Goal: Transaction & Acquisition: Download file/media

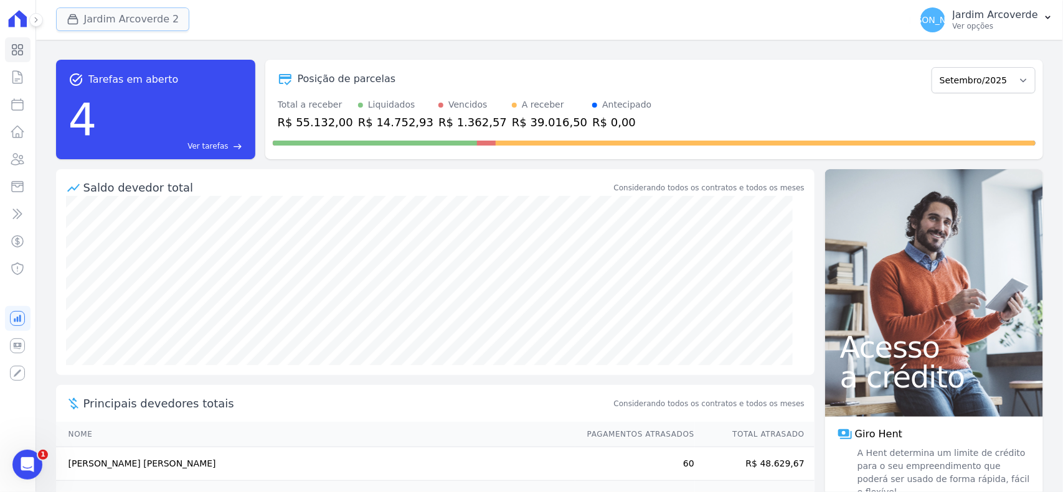
click at [110, 16] on button "Jardim Arcoverde 2" at bounding box center [123, 19] width 134 height 24
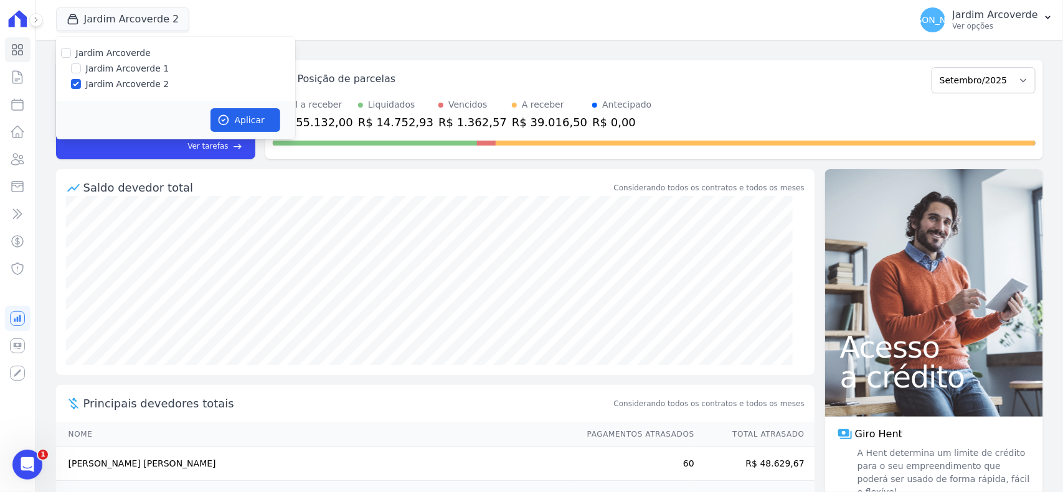
click at [85, 68] on div "Jardim Arcoverde 1" at bounding box center [175, 68] width 239 height 13
click at [71, 67] on input "Jardim Arcoverde 1" at bounding box center [76, 68] width 10 height 10
checkbox input "true"
click at [228, 122] on icon "button" at bounding box center [223, 120] width 12 height 12
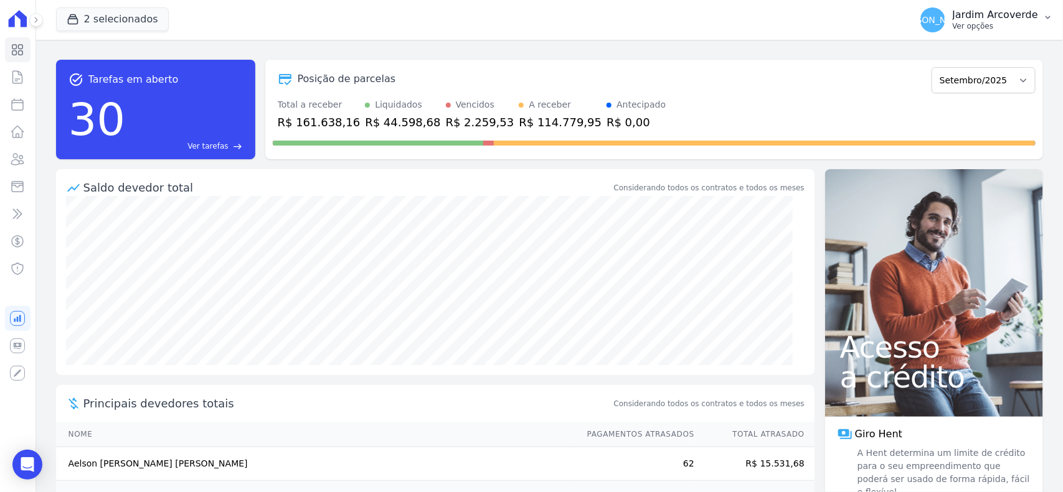
click at [1010, 16] on p "Jardim Arcoverde" at bounding box center [994, 15] width 85 height 12
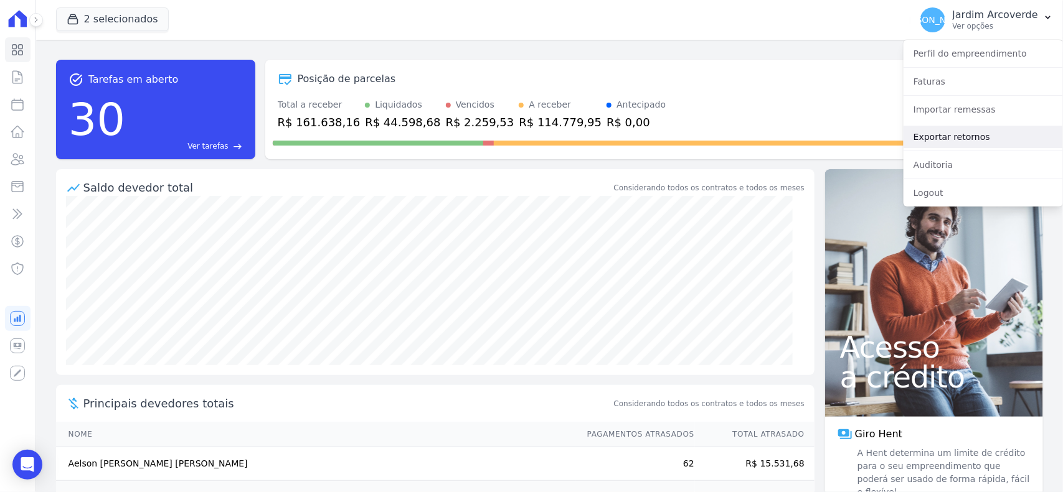
click at [968, 141] on link "Exportar retornos" at bounding box center [982, 137] width 159 height 22
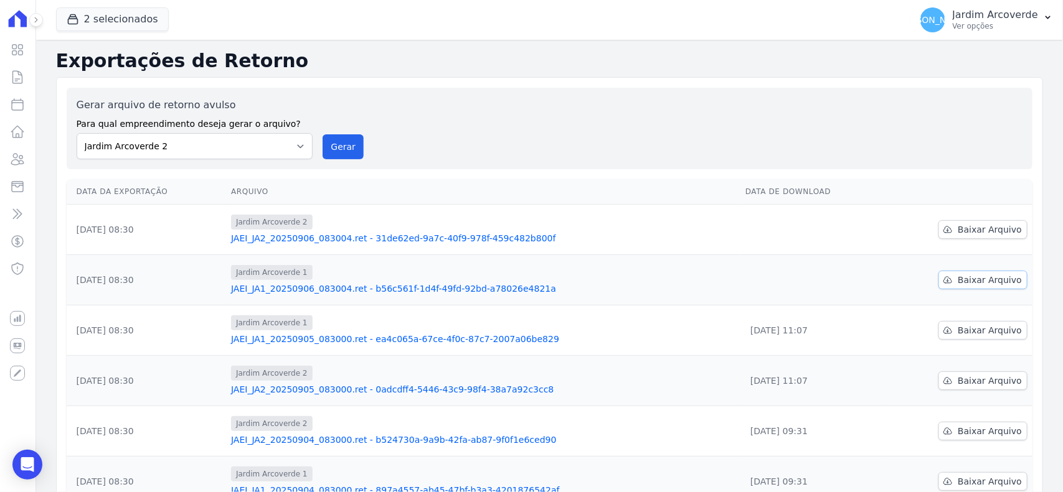
click at [981, 286] on span "Baixar Arquivo" at bounding box center [989, 280] width 64 height 12
click at [965, 234] on span "Baixar Arquivo" at bounding box center [989, 229] width 64 height 12
